Goal: Task Accomplishment & Management: Use online tool/utility

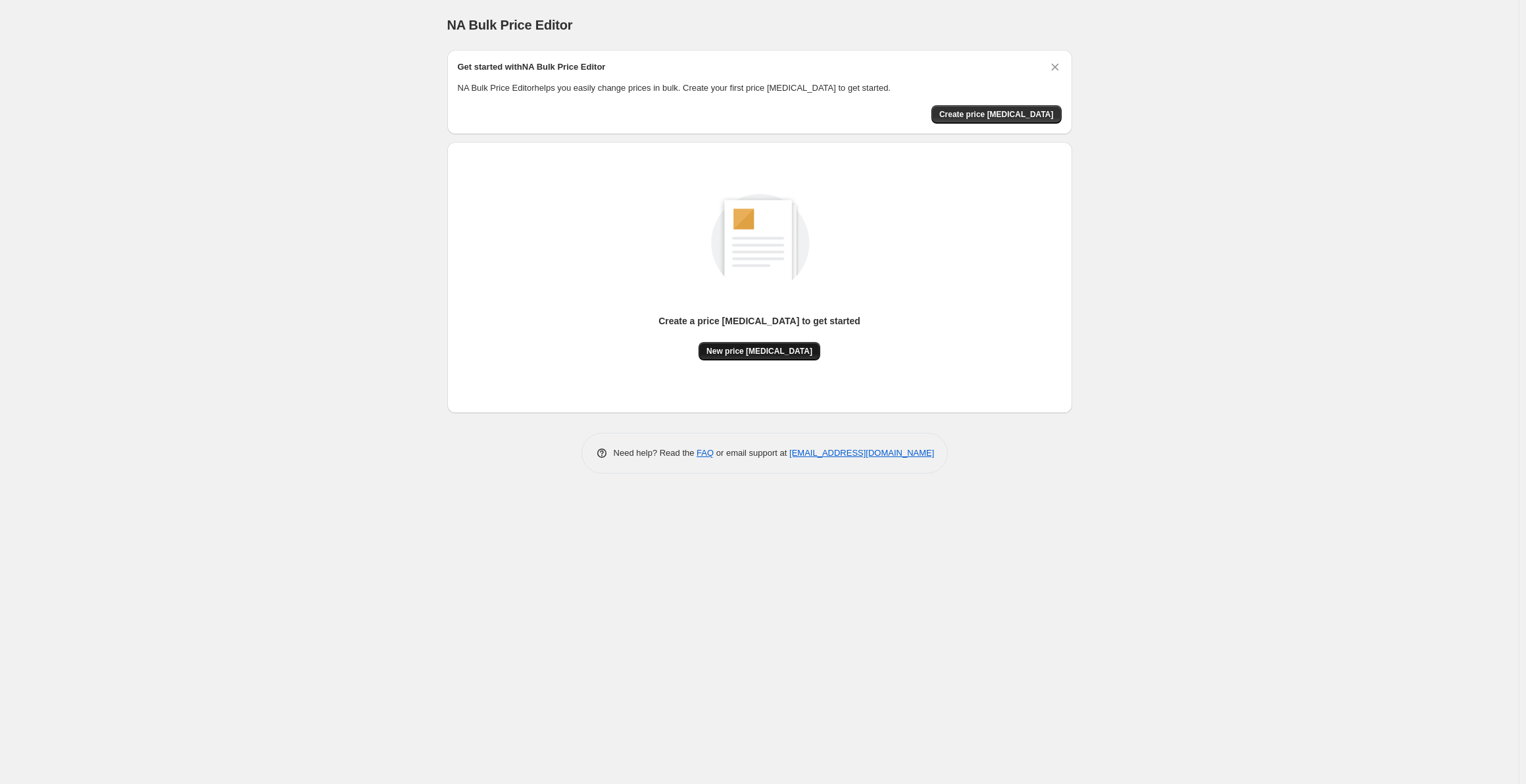
click at [771, 351] on span "New price [MEDICAL_DATA]" at bounding box center [759, 351] width 106 height 11
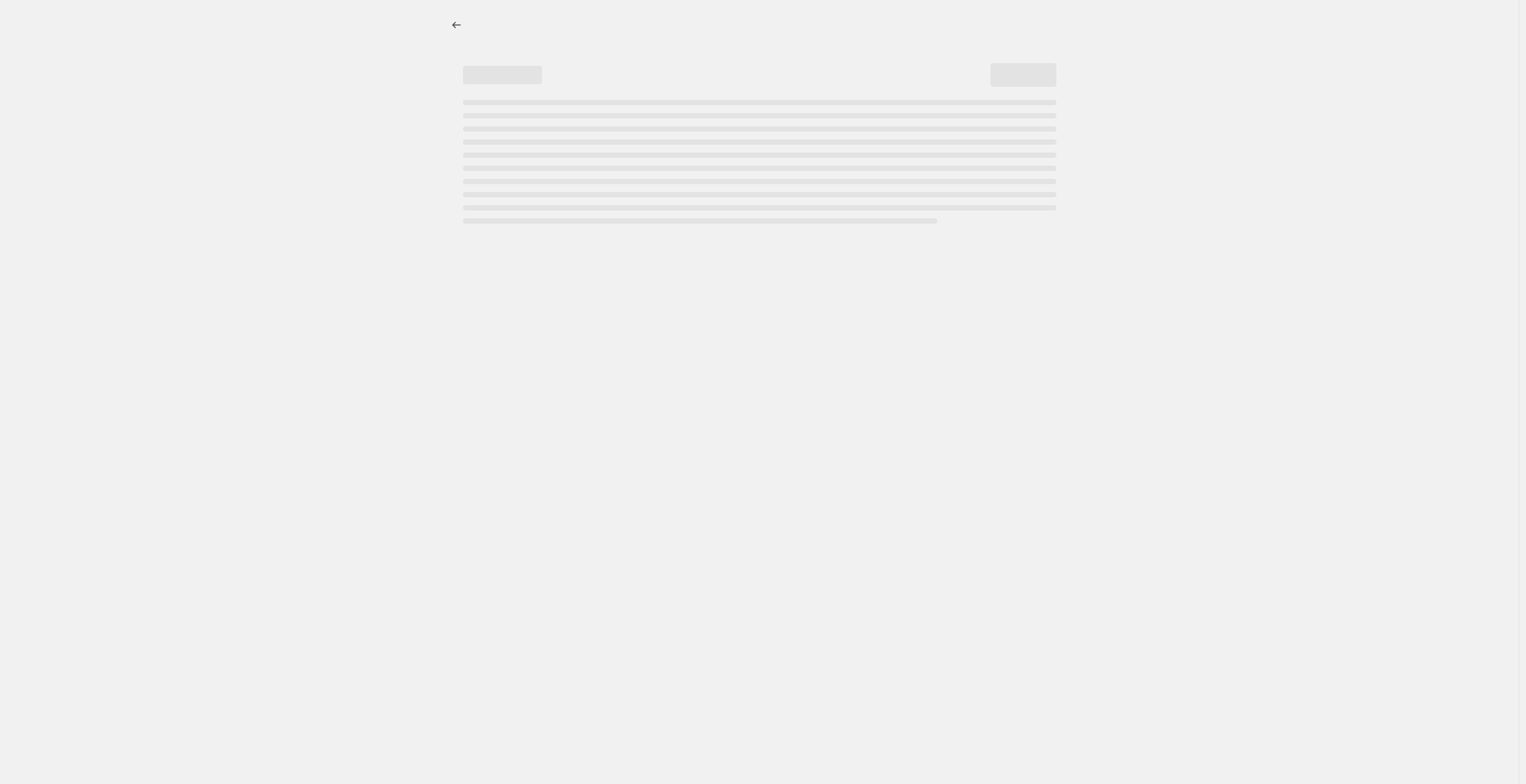
select select "percentage"
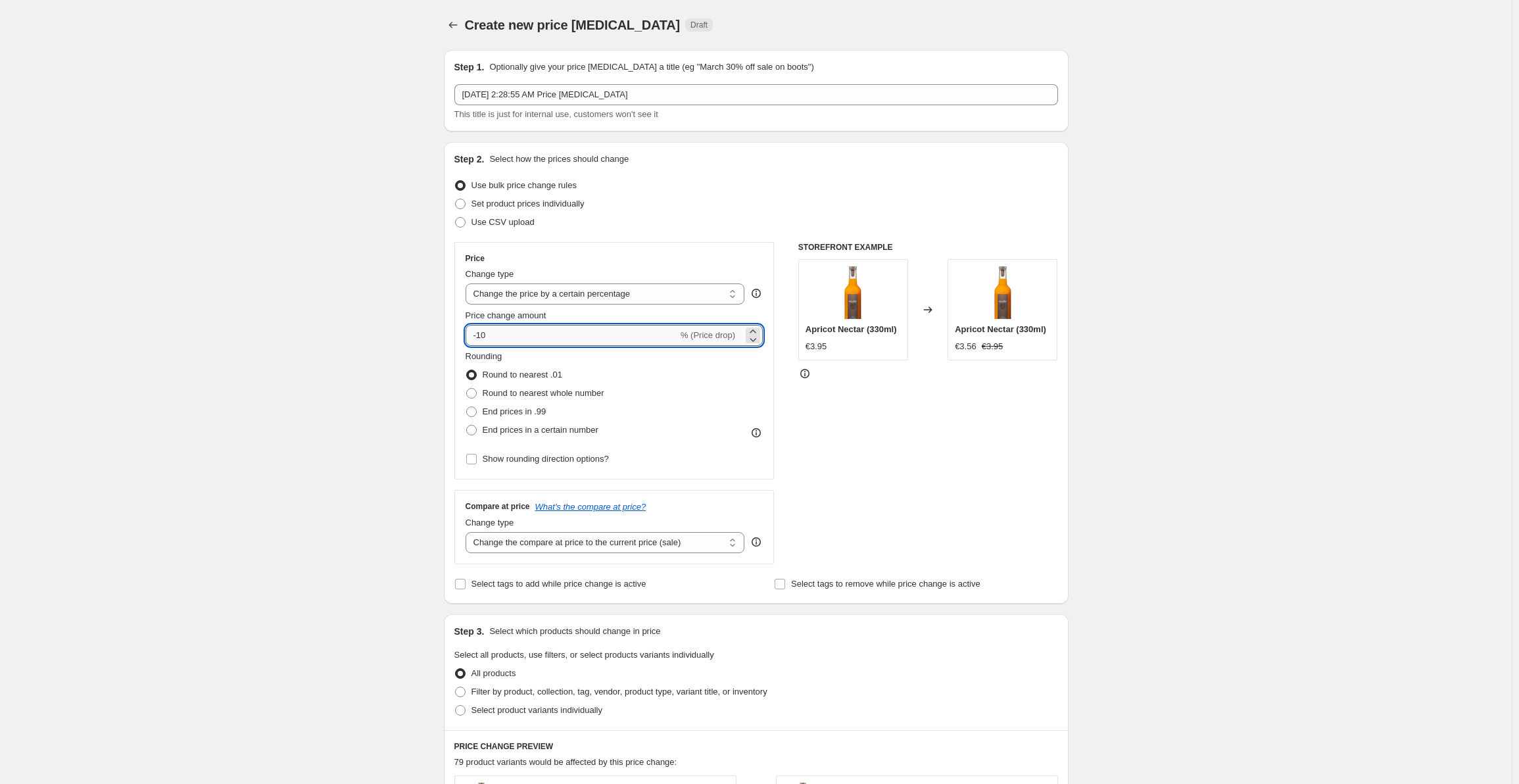
drag, startPoint x: 484, startPoint y: 339, endPoint x: 475, endPoint y: 338, distance: 9.1
click at [475, 338] on input "-10" at bounding box center [571, 335] width 212 height 21
type input "-20"
click at [893, 426] on div "STOREFRONT EXAMPLE Apricot Nectar (330ml) €3.95 Changed to Apricot Nectar (330m…" at bounding box center [928, 403] width 260 height 322
click at [471, 412] on span at bounding box center [471, 412] width 11 height 11
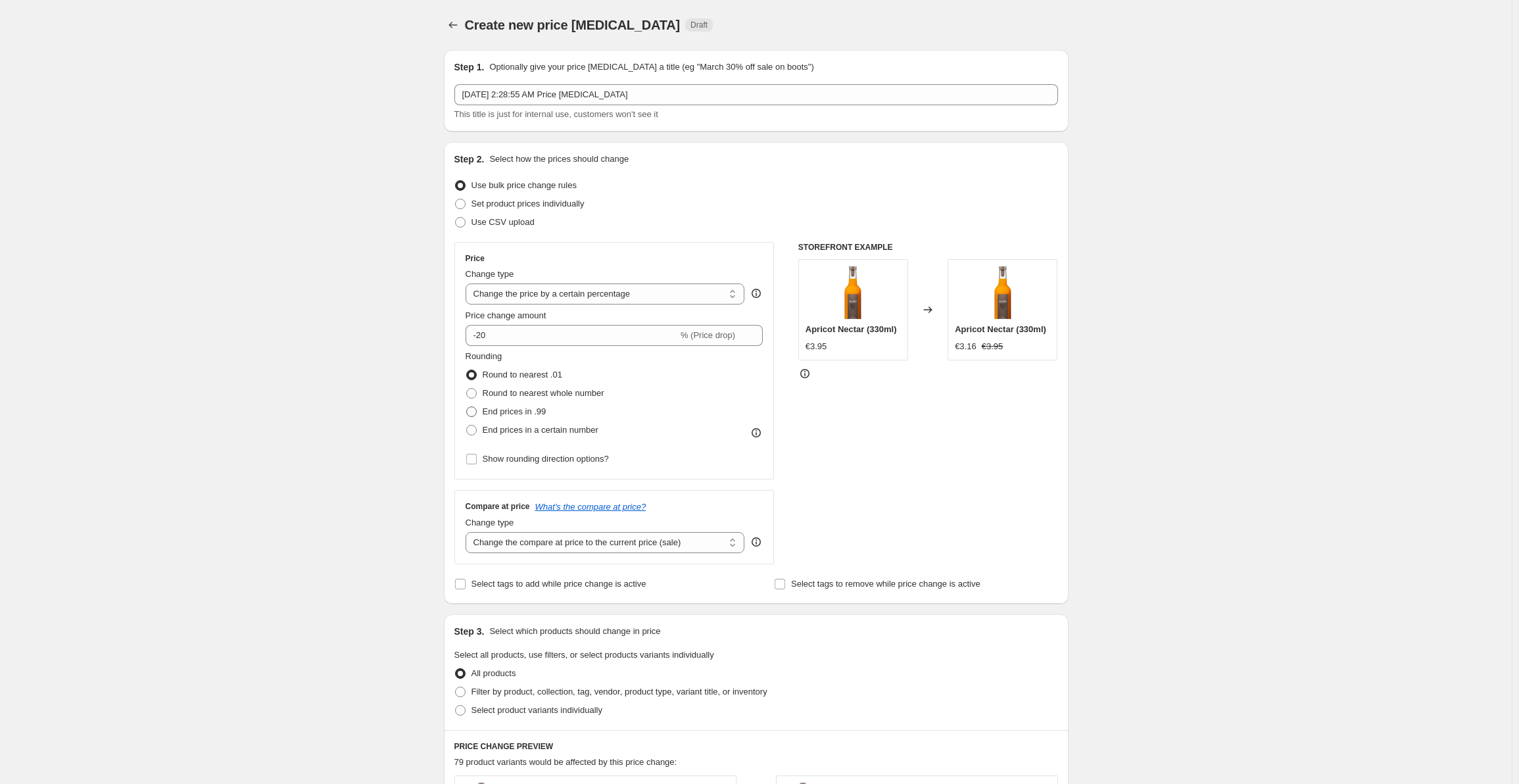
click at [467, 407] on input "End prices in .99" at bounding box center [466, 406] width 1 height 1
radio input "true"
click at [471, 390] on span at bounding box center [471, 393] width 11 height 11
click at [467, 389] on input "Round to nearest whole number" at bounding box center [466, 388] width 1 height 1
radio input "true"
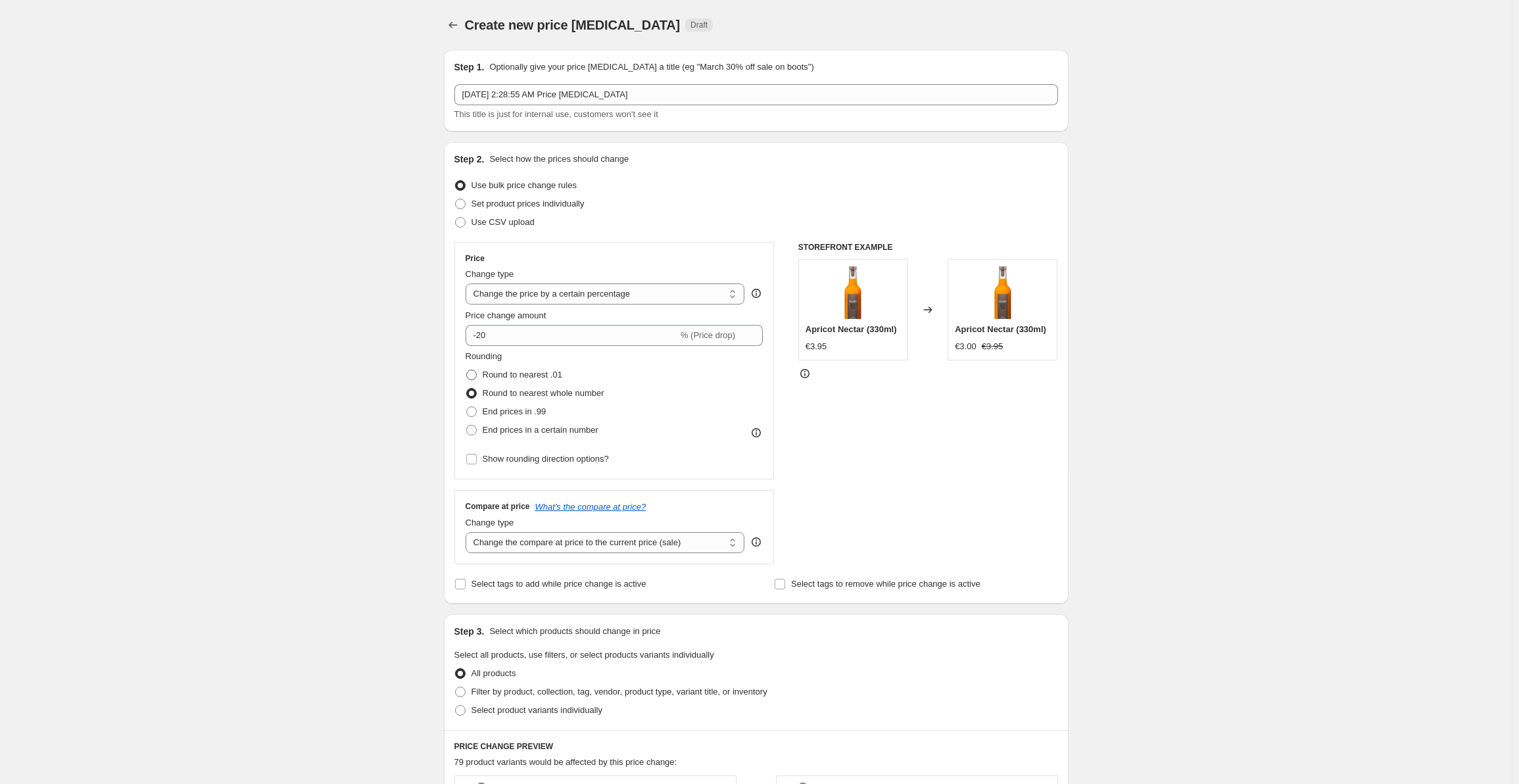
click at [470, 373] on span at bounding box center [471, 375] width 11 height 11
click at [467, 370] on input "Round to nearest .01" at bounding box center [466, 369] width 1 height 1
radio input "true"
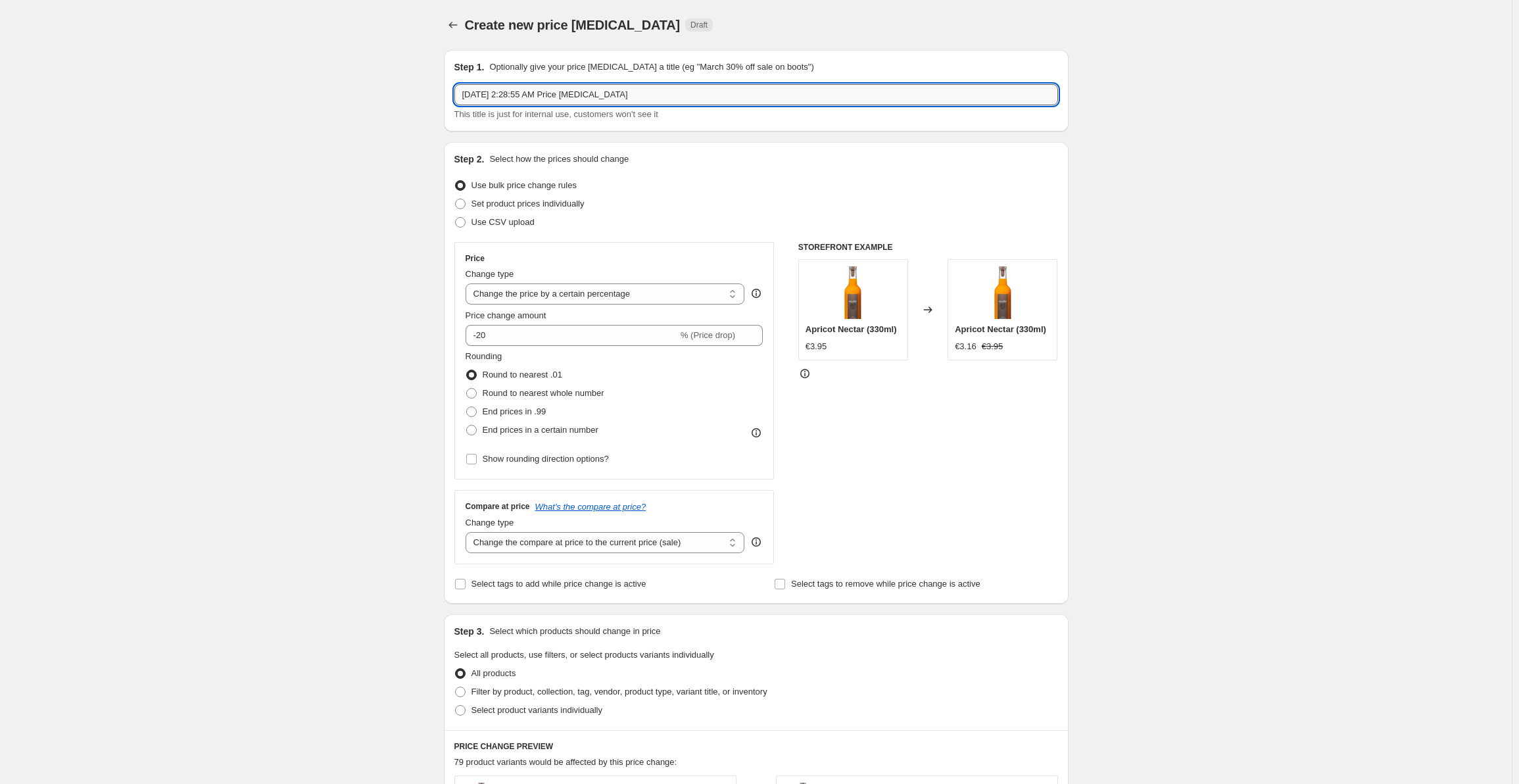
click at [584, 97] on input "Oct 1, 2025, 2:28:55 AM Price change job" at bounding box center [756, 94] width 604 height 21
type input "-20%"
click at [796, 171] on div "Step 2. Select how the prices should change Use bulk price change rules Set pro…" at bounding box center [756, 372] width 604 height 440
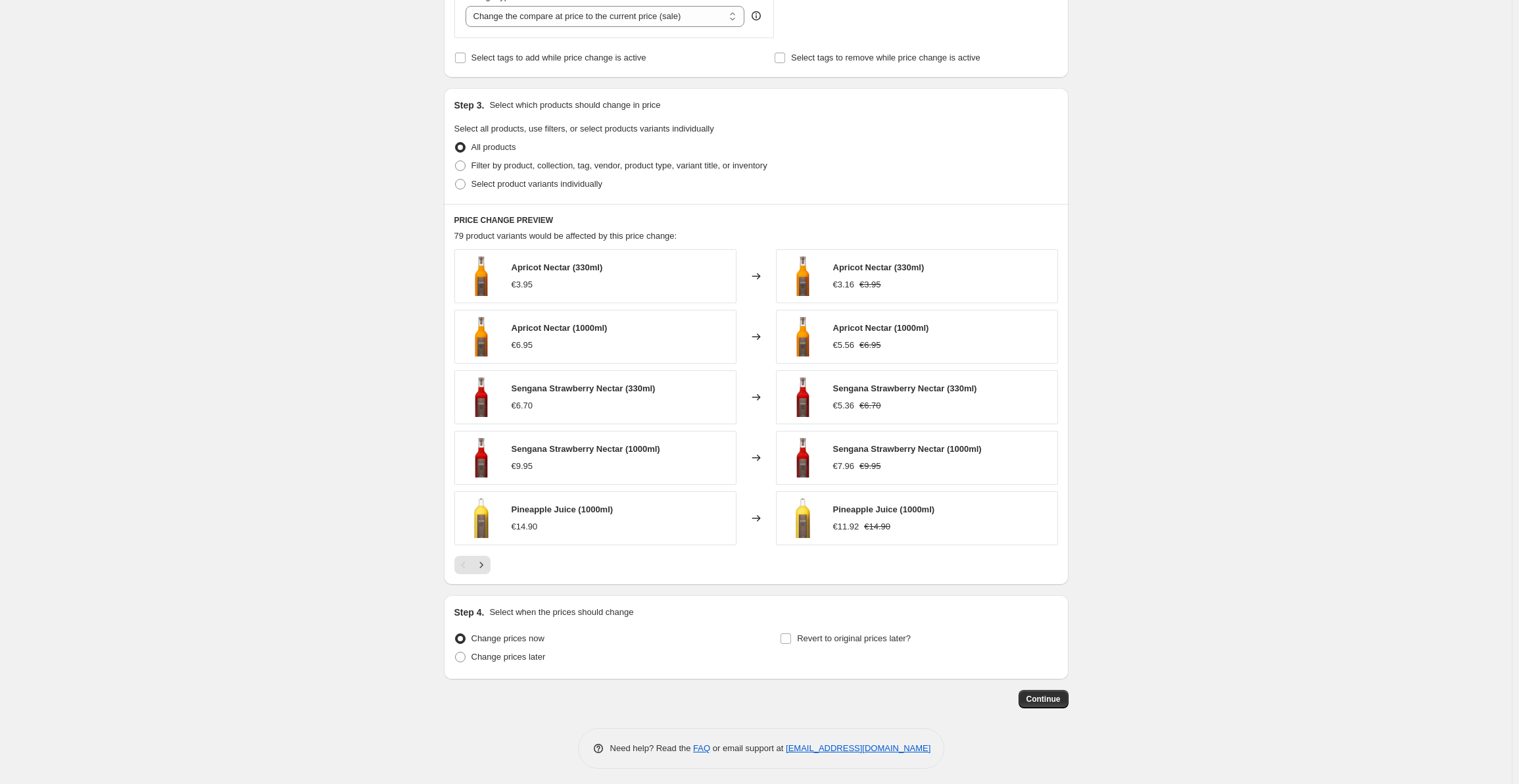
scroll to position [531, 0]
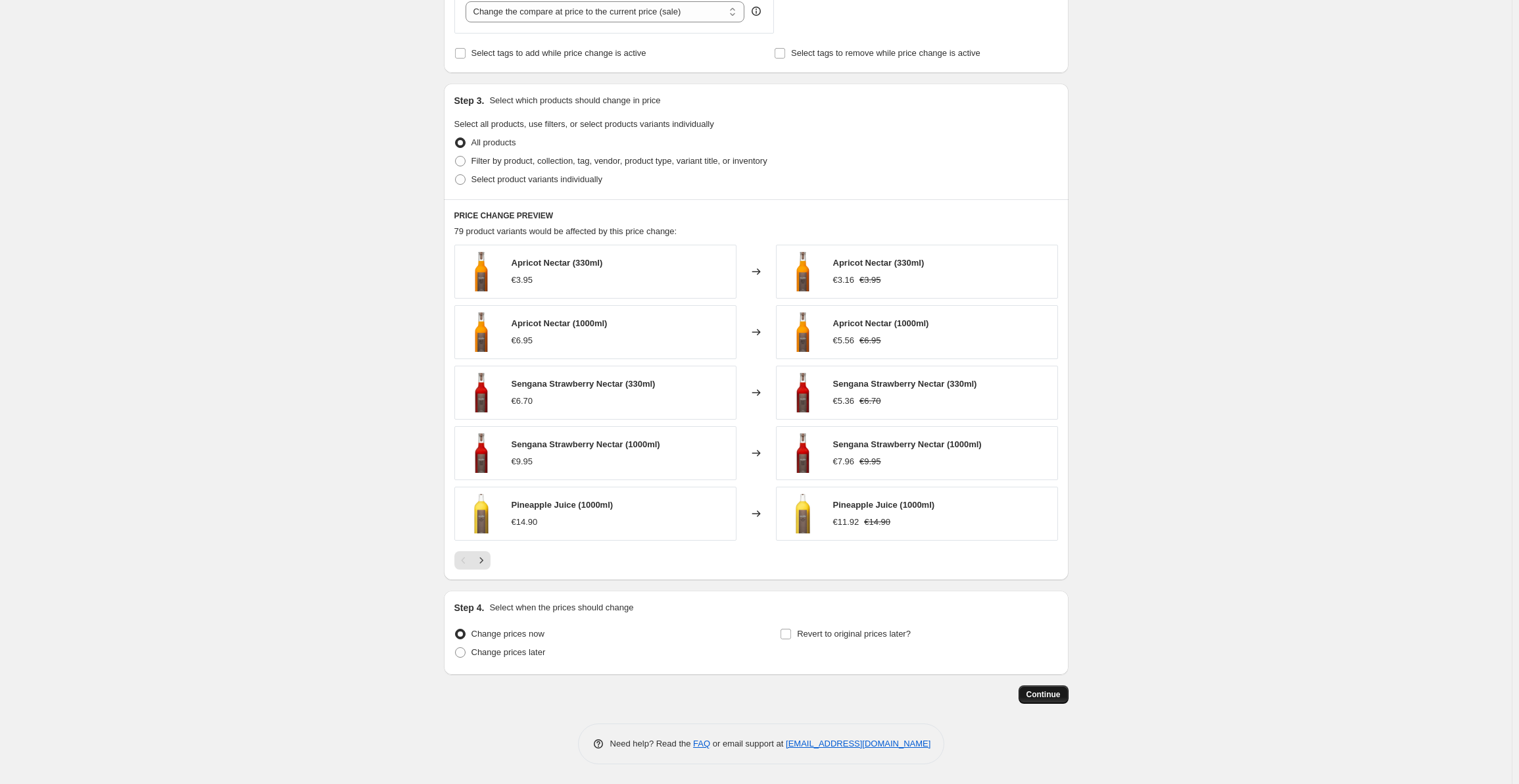
click at [1037, 694] on span "Continue" at bounding box center [1044, 694] width 34 height 11
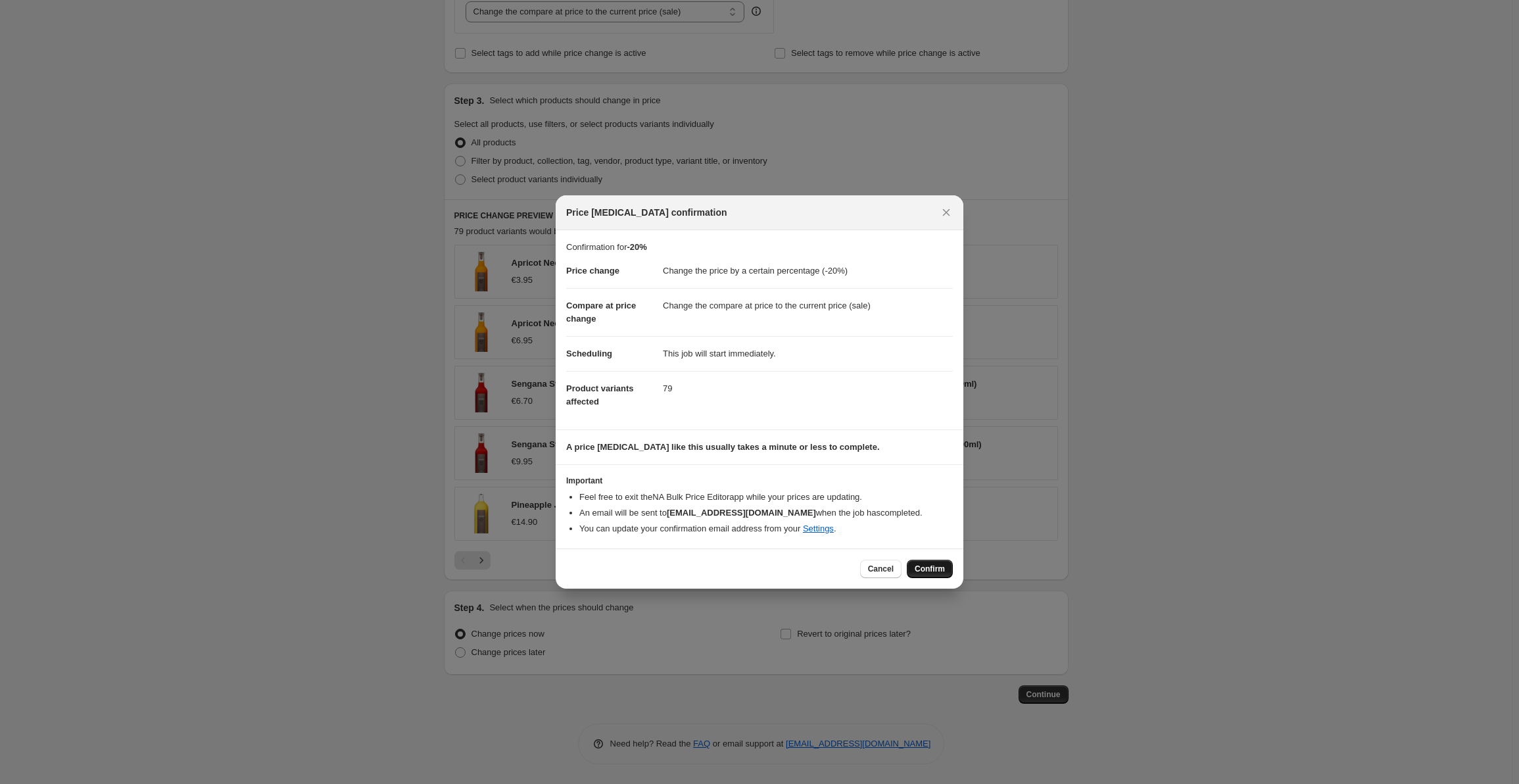
click at [923, 567] on span "Confirm" at bounding box center [930, 569] width 30 height 11
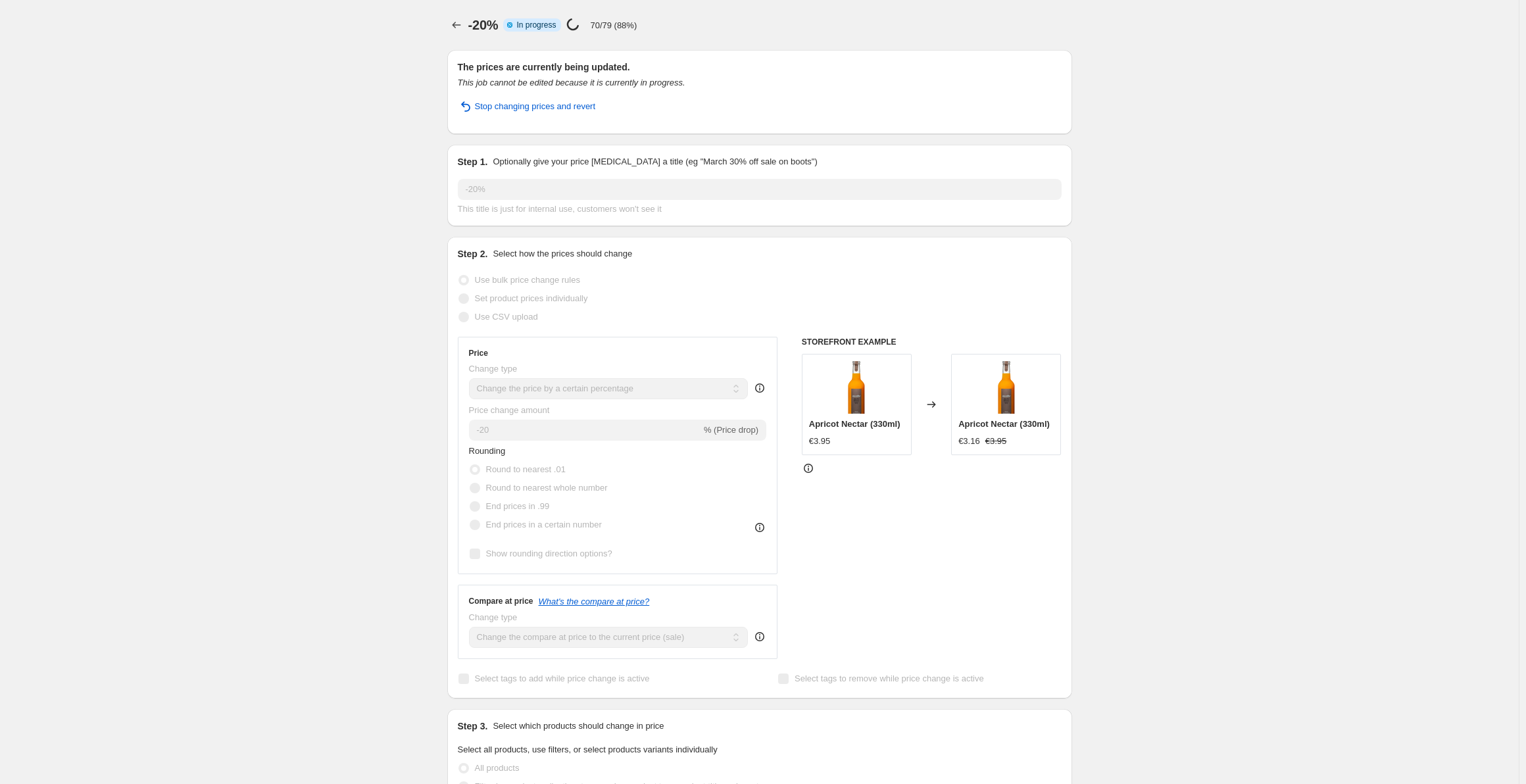
select select "percentage"
